Goal: Navigation & Orientation: Find specific page/section

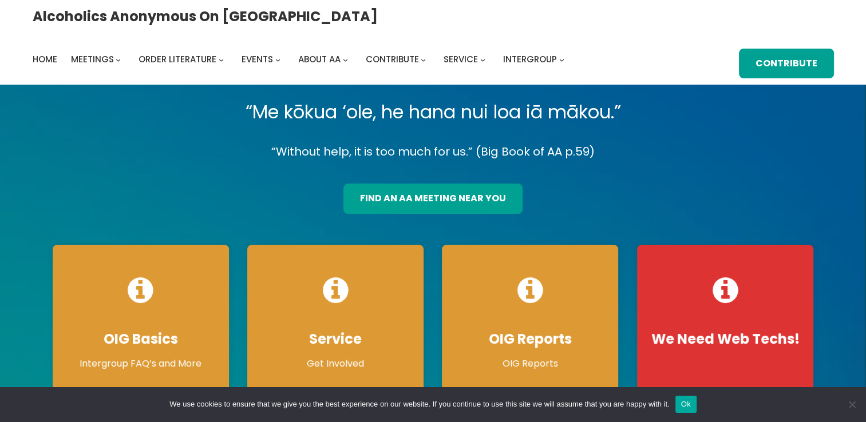
click at [810, 149] on p "“Without help, it is too much for us.” (Big Book of AA p.59)" at bounding box center [432, 152] width 779 height 20
click at [854, 407] on span "Cookie Notice" at bounding box center [851, 404] width 11 height 11
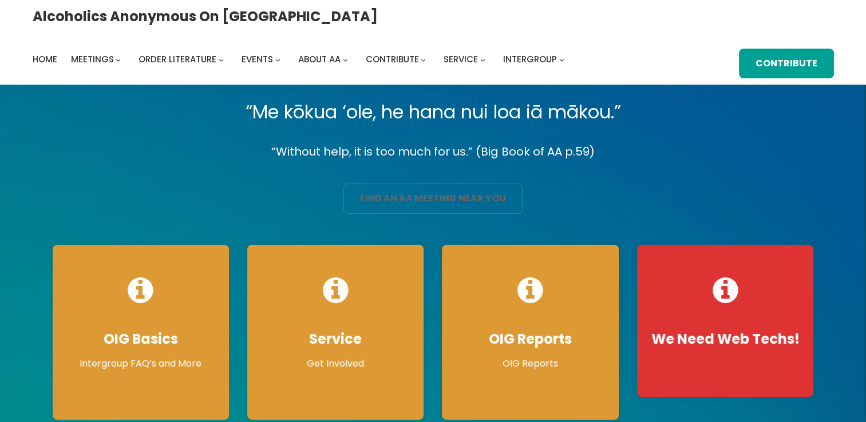
click at [470, 205] on link "find an aa meeting near you" at bounding box center [432, 199] width 179 height 30
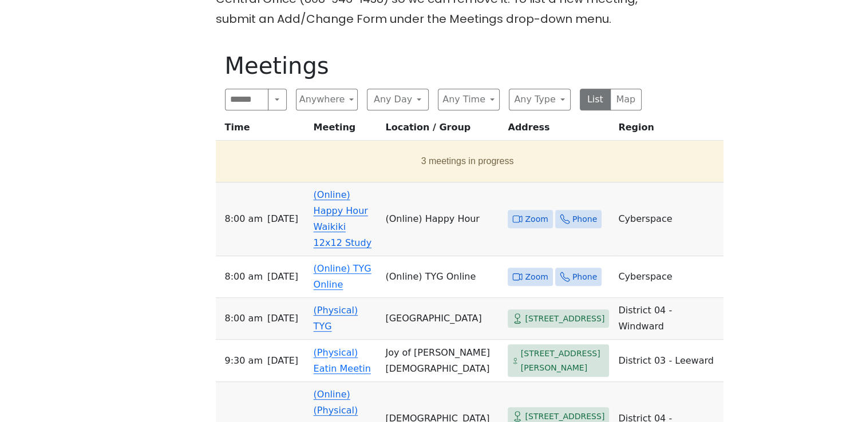
scroll to position [572, 0]
click at [344, 188] on link "(Online) Happy Hour Waikiki 12x12 Study" at bounding box center [343, 217] width 58 height 59
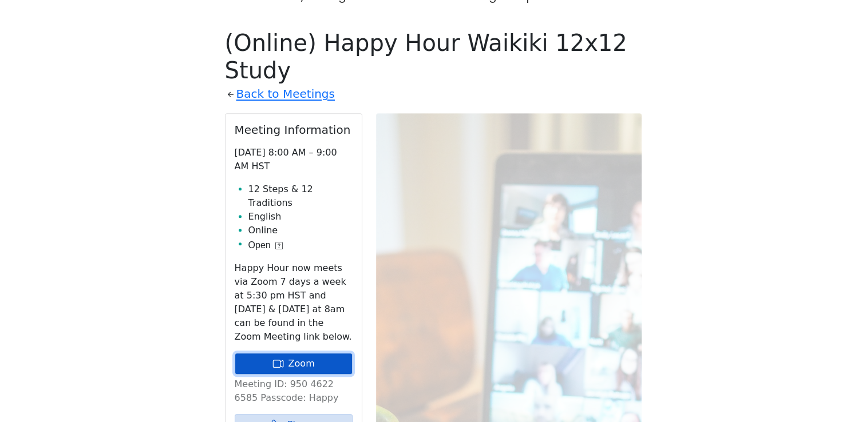
click at [311, 353] on link "Zoom" at bounding box center [294, 364] width 118 height 22
